Goal: Find specific page/section: Find specific page/section

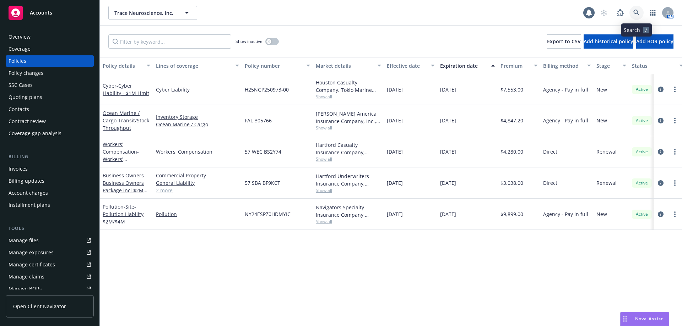
click at [633, 15] on icon at bounding box center [636, 13] width 6 height 6
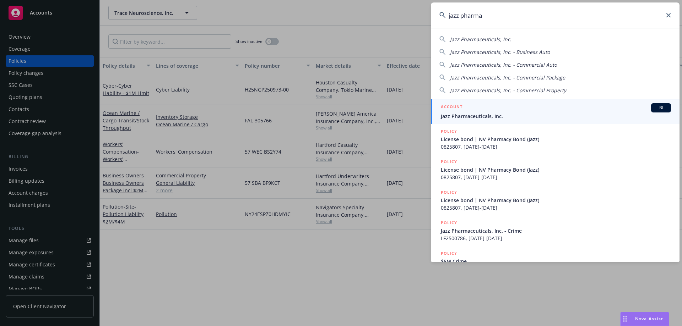
type input "jazz pharma"
click at [498, 117] on span "Jazz Pharmaceuticals, Inc." at bounding box center [555, 116] width 230 height 7
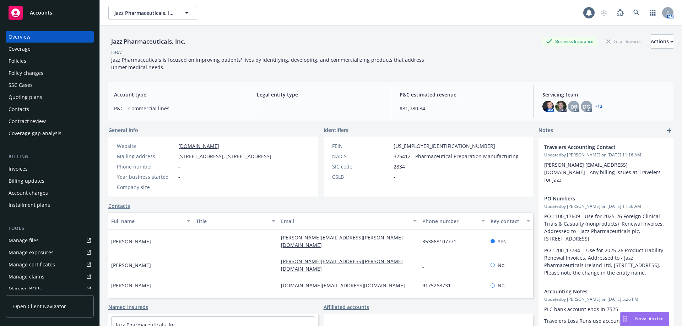
click at [33, 59] on div "Policies" at bounding box center [50, 60] width 82 height 11
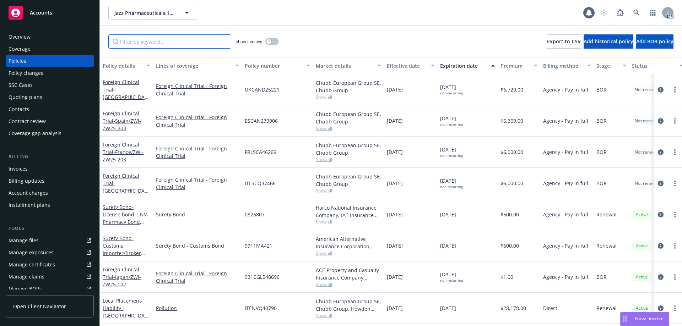
click at [159, 46] on input "Filter by keyword..." at bounding box center [169, 41] width 123 height 14
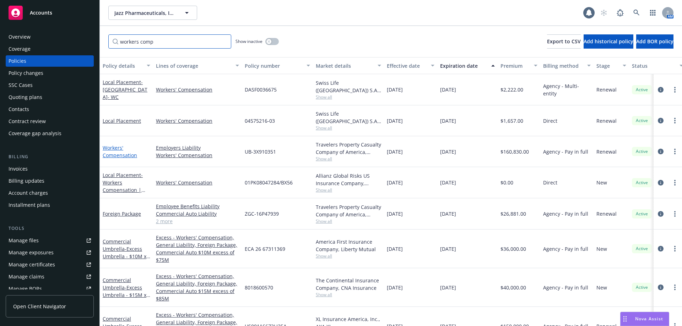
type input "workers comp"
click at [117, 153] on link "Workers' Compensation" at bounding box center [120, 151] width 34 height 14
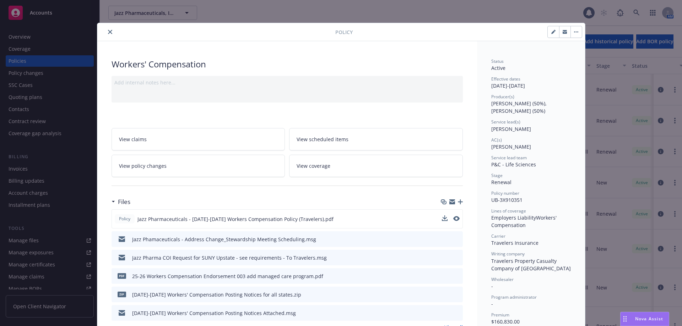
click at [438, 218] on div "Policy Jazz Pharmaceuticals - 2025-2026 Workers Compensation Policy (Travelers)…" at bounding box center [286, 218] width 351 height 19
click at [441, 218] on icon "download file" at bounding box center [444, 219] width 6 height 6
click at [497, 34] on div at bounding box center [466, 32] width 229 height 12
click at [108, 35] on button "close" at bounding box center [110, 32] width 9 height 9
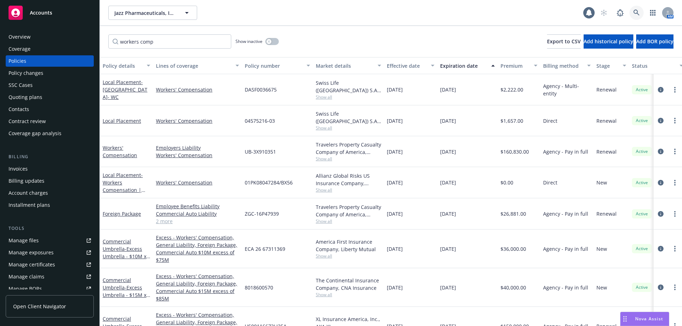
click at [634, 11] on icon at bounding box center [636, 13] width 6 height 6
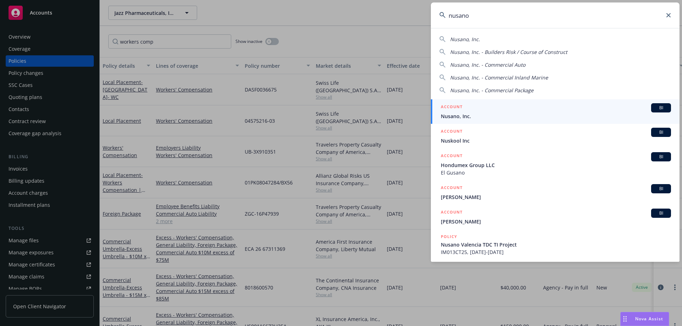
type input "nusano"
click at [456, 108] on h5 "ACCOUNT" at bounding box center [451, 107] width 22 height 9
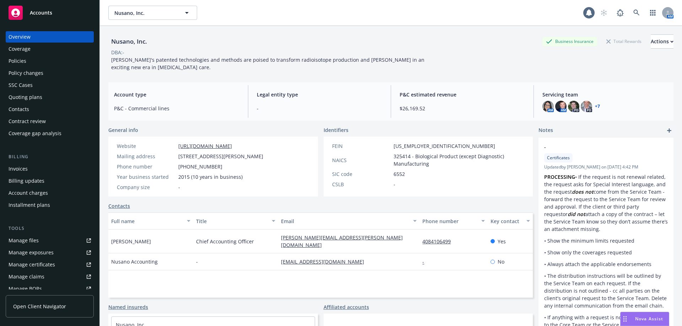
click at [54, 62] on div "Policies" at bounding box center [50, 60] width 82 height 11
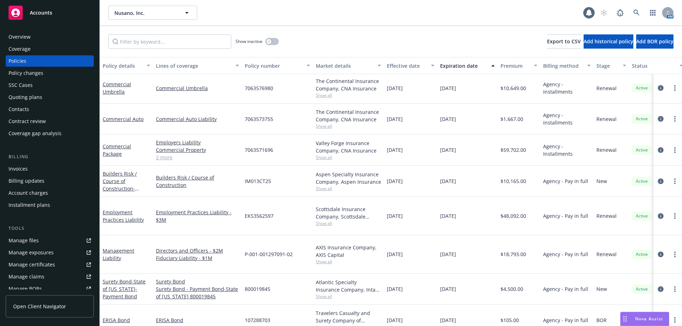
scroll to position [146, 0]
click at [635, 13] on icon at bounding box center [636, 13] width 6 height 6
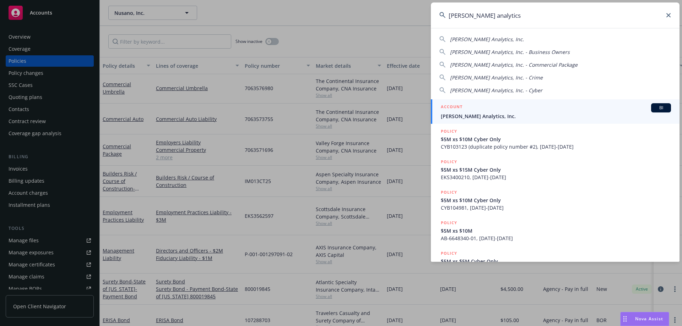
type input "clara analytics"
click at [496, 112] on div "ACCOUNT BI" at bounding box center [555, 107] width 230 height 9
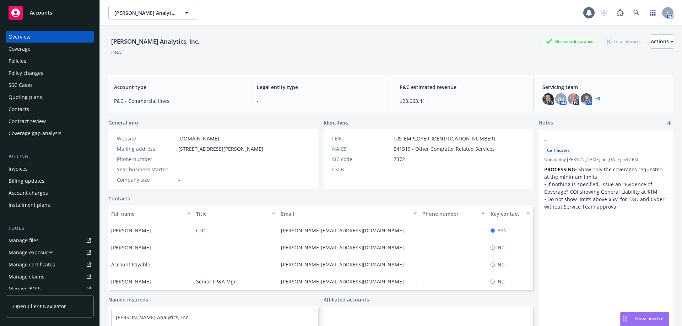
click at [595, 98] on link "+ 6" at bounding box center [597, 99] width 5 height 4
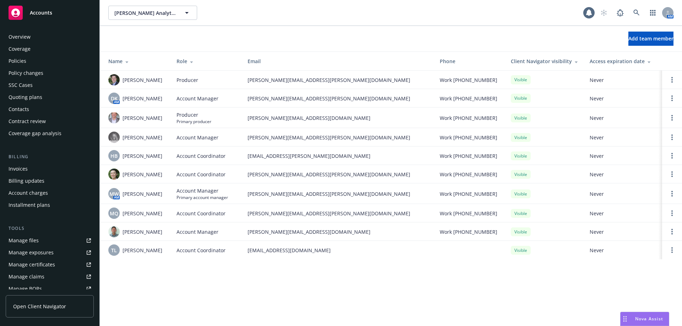
scroll to position [136, 0]
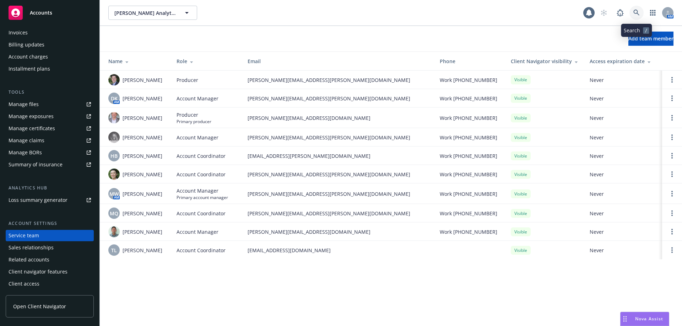
click at [637, 12] on icon at bounding box center [636, 13] width 6 height 6
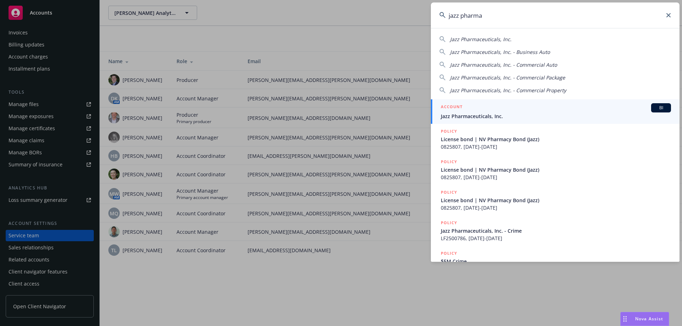
type input "jazz pharma"
click at [492, 112] on div "ACCOUNT BI" at bounding box center [555, 107] width 230 height 9
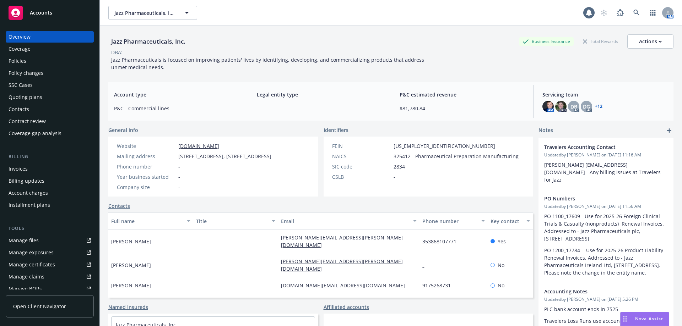
click at [16, 60] on div "Policies" at bounding box center [18, 60] width 18 height 11
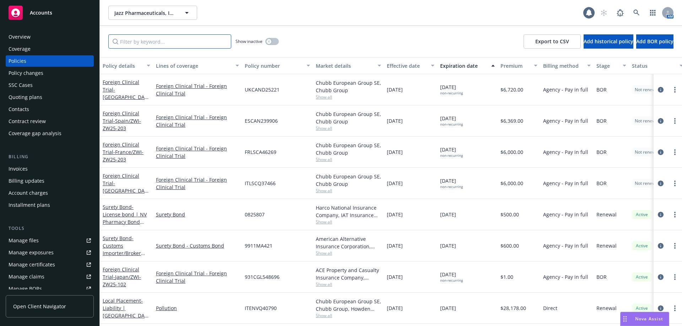
click at [176, 40] on input "Filter by keyword..." at bounding box center [169, 41] width 123 height 14
click at [268, 43] on div "button" at bounding box center [268, 41] width 5 height 5
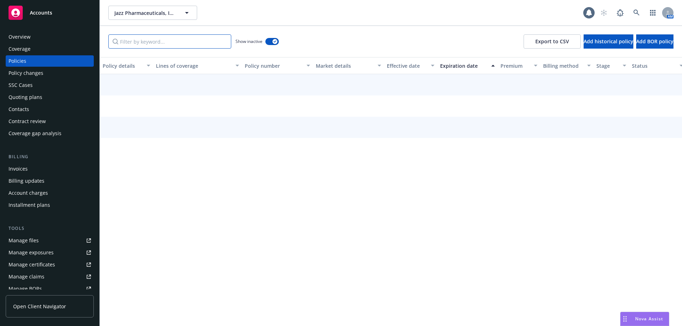
click at [157, 42] on input "Filter by keyword..." at bounding box center [169, 41] width 123 height 14
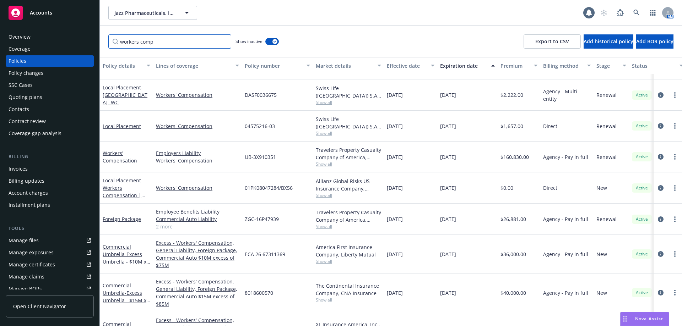
scroll to position [388, 0]
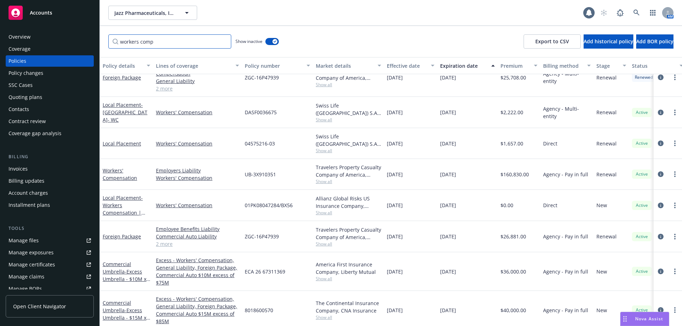
type input "workers comp"
click at [282, 148] on div "04575216-03" at bounding box center [277, 143] width 71 height 31
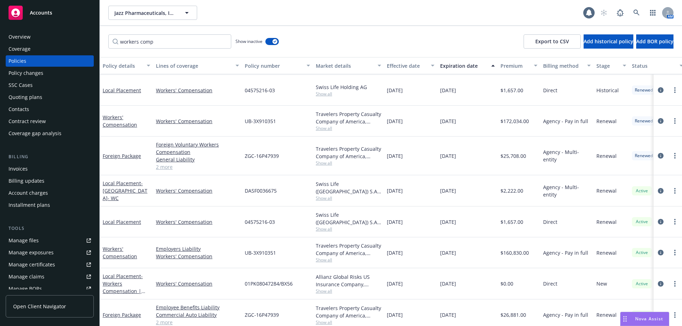
scroll to position [294, 0]
